Goal: Transaction & Acquisition: Purchase product/service

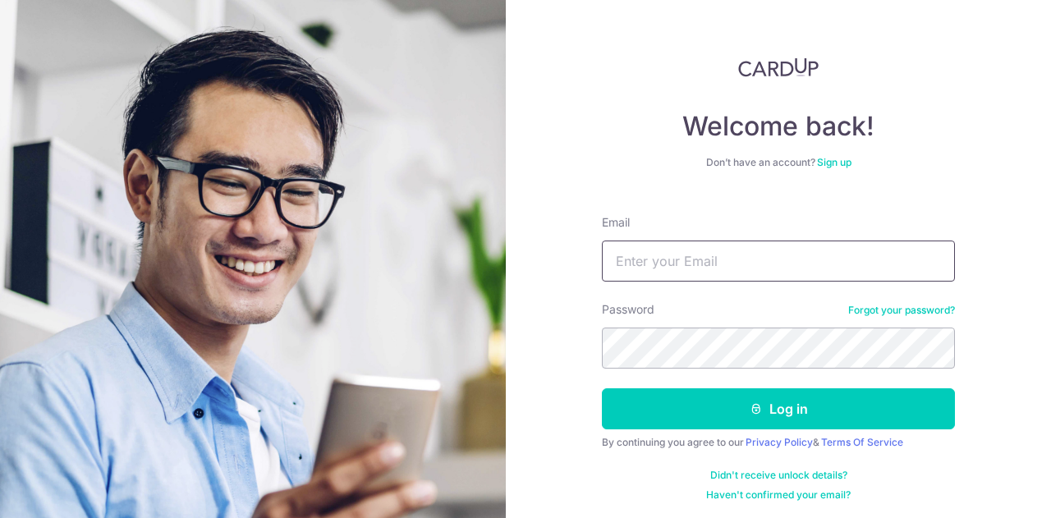
click at [704, 273] on input "Email" at bounding box center [778, 261] width 353 height 41
type input "[EMAIL_ADDRESS][DOMAIN_NAME]"
click at [602, 389] on button "Log in" at bounding box center [778, 409] width 353 height 41
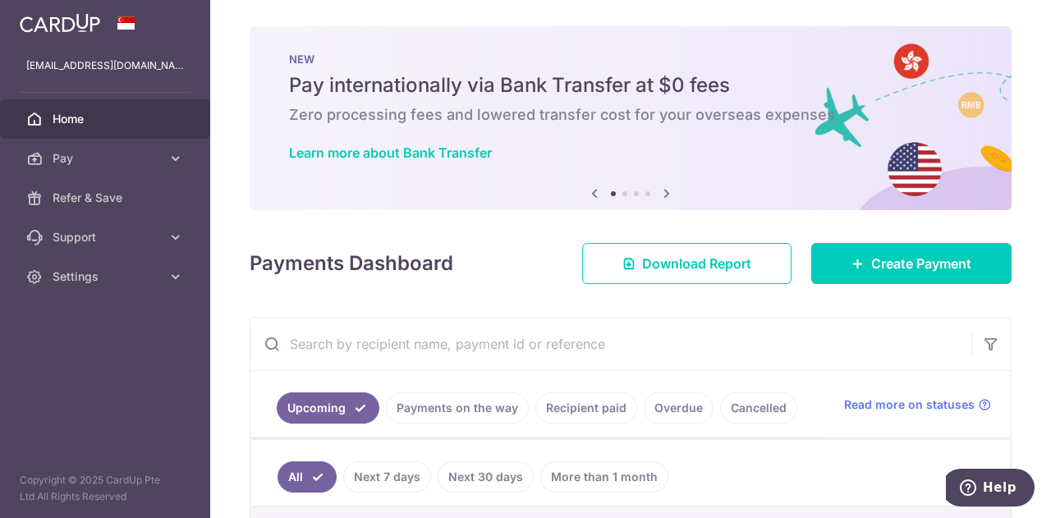
click at [76, 123] on span "Home" at bounding box center [107, 119] width 108 height 16
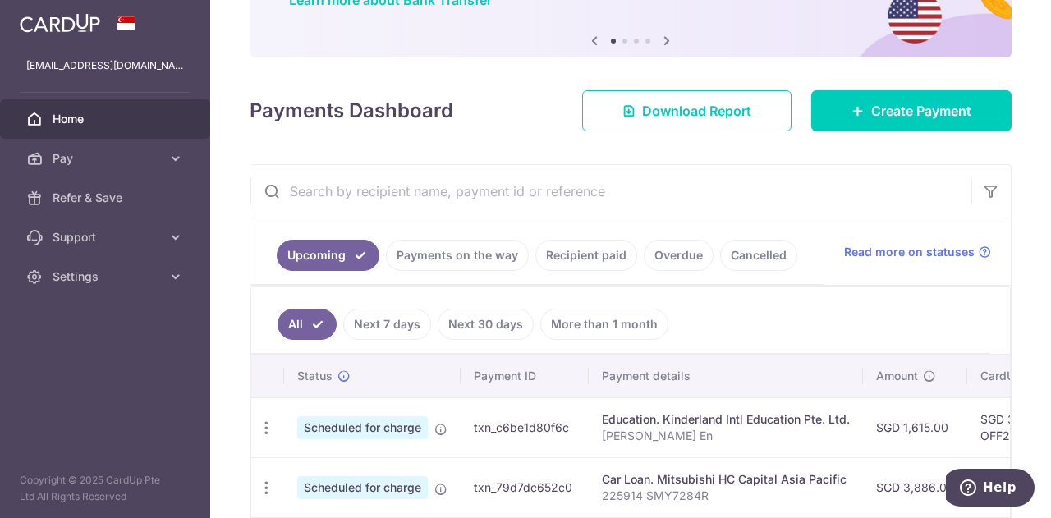
scroll to position [153, 0]
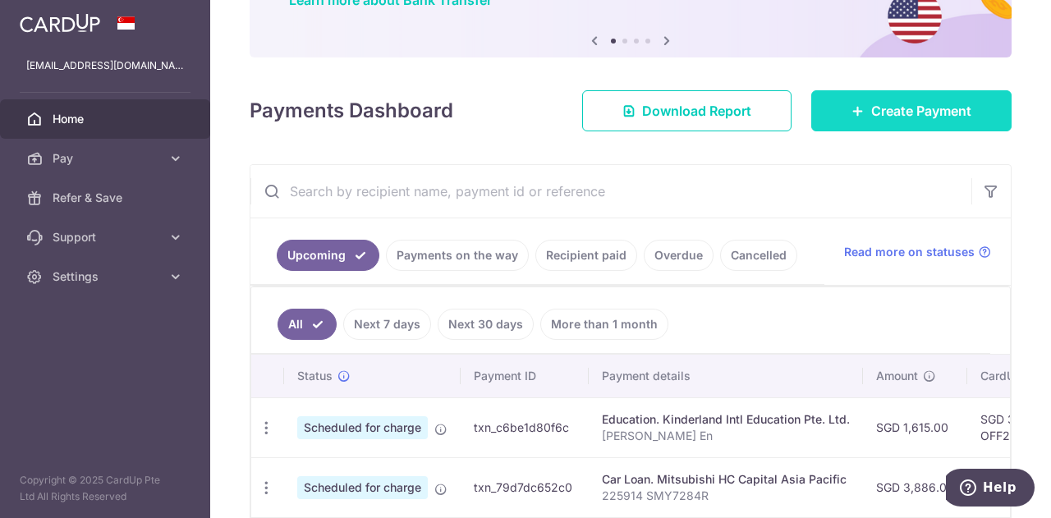
click at [919, 116] on span "Create Payment" at bounding box center [922, 111] width 100 height 20
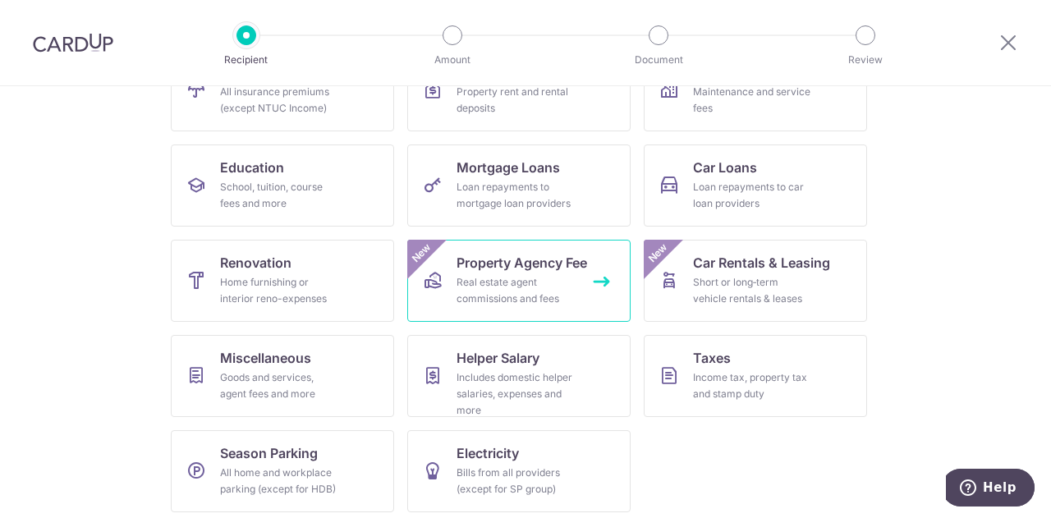
scroll to position [215, 0]
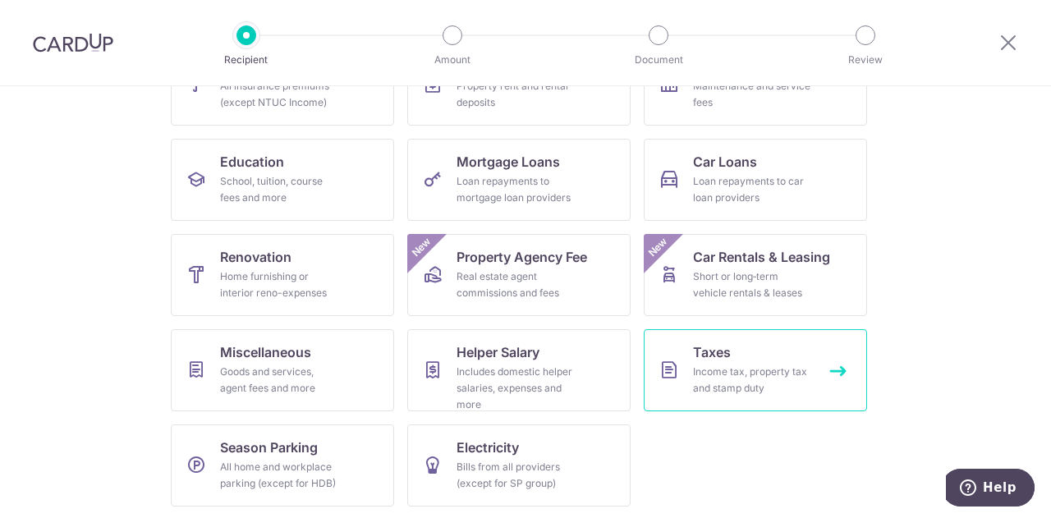
click at [697, 364] on div "Income tax, property tax and stamp duty" at bounding box center [752, 380] width 118 height 33
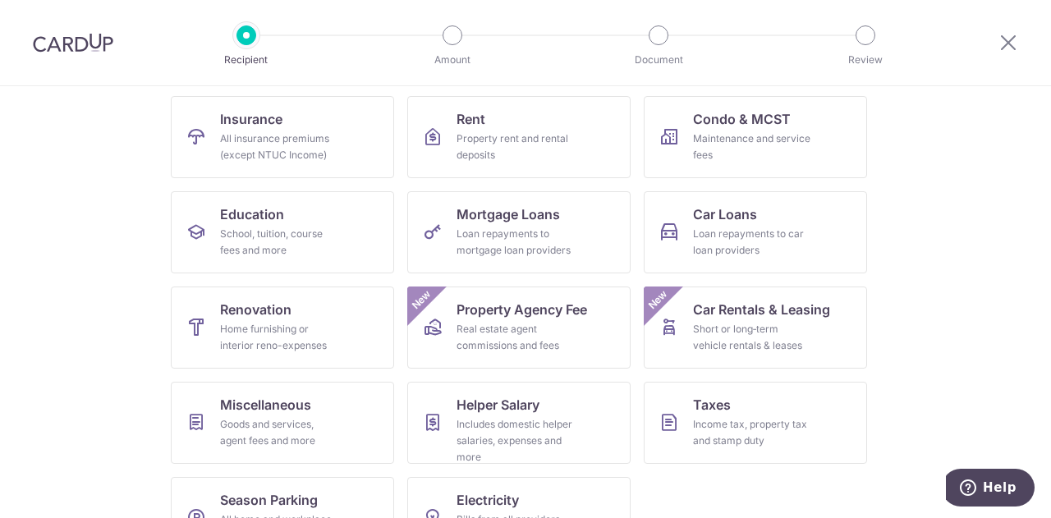
scroll to position [215, 0]
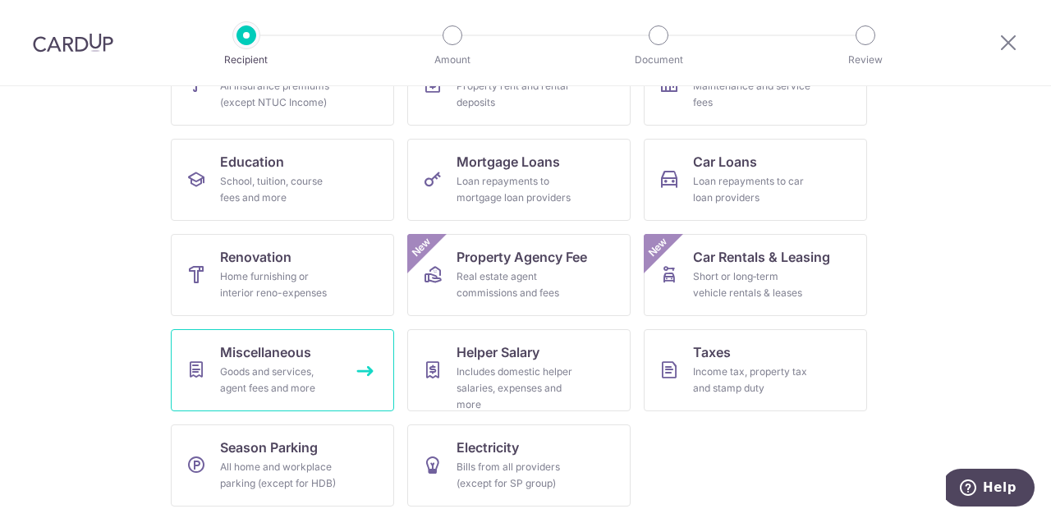
click at [281, 390] on div "Goods and services, agent fees and more" at bounding box center [279, 380] width 118 height 33
